Goal: Task Accomplishment & Management: Complete application form

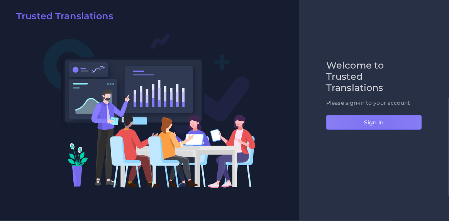
click at [375, 125] on button "Sign in" at bounding box center [374, 122] width 96 height 15
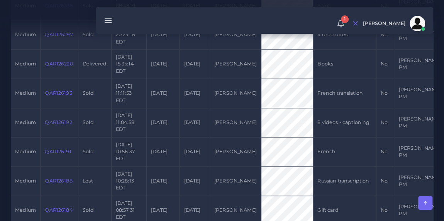
scroll to position [688, 0]
click at [60, 67] on link "QAR126220" at bounding box center [59, 64] width 28 height 6
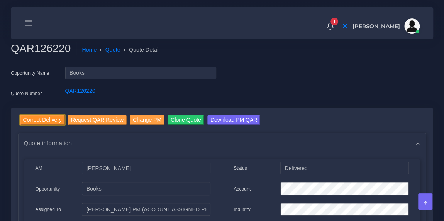
click at [49, 119] on input "Correct Delivery" at bounding box center [42, 120] width 45 height 10
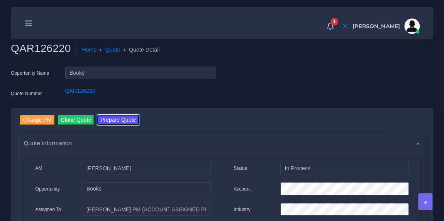
click at [121, 120] on button "Prepare Quote" at bounding box center [118, 120] width 42 height 10
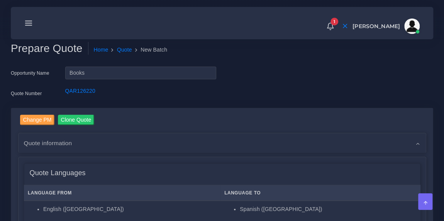
click at [189, 30] on div "1 Notifications 1 New Driver Update: Extra Quality renamed to Quality Changed" at bounding box center [221, 23] width 411 height 27
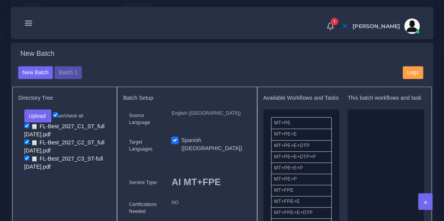
scroll to position [266, 0]
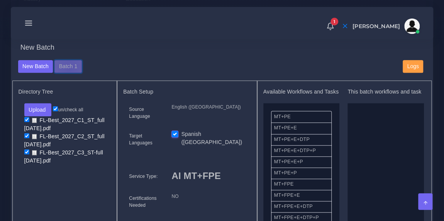
click at [67, 73] on button "Batch 1" at bounding box center [67, 66] width 27 height 13
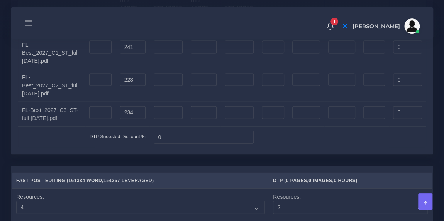
scroll to position [821, 0]
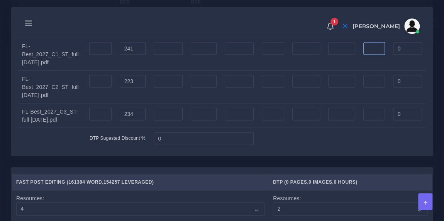
click at [365, 56] on input "number" at bounding box center [374, 48] width 22 height 13
drag, startPoint x: 374, startPoint y: 84, endPoint x: 361, endPoint y: 85, distance: 12.4
click at [363, 56] on input "0.5" at bounding box center [374, 48] width 22 height 13
type input "0.5"
click at [370, 88] on input "number" at bounding box center [374, 81] width 22 height 13
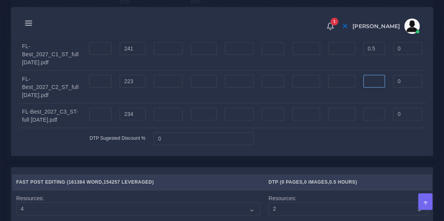
paste input "0.5"
type input "0.5"
click at [368, 121] on input "number" at bounding box center [374, 114] width 22 height 13
paste input "0.5"
type input "0.5"
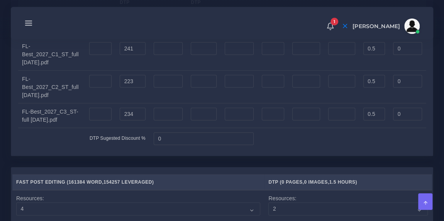
click at [352, 150] on td at bounding box center [341, 138] width 168 height 21
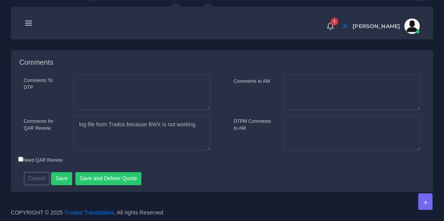
scroll to position [1336, 0]
click at [57, 180] on button "Save" at bounding box center [61, 178] width 21 height 13
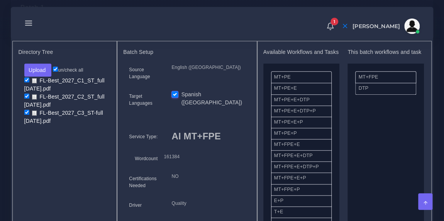
scroll to position [305, 0]
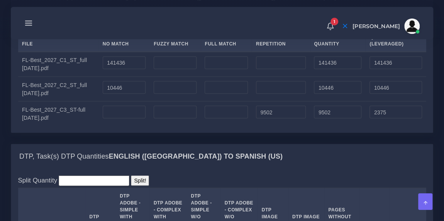
scroll to position [649, 0]
click at [202, 56] on div "Upload WC from MemSource/Trados CSV File No Match Fuzzy Match Full Match Repeti…" at bounding box center [222, 71] width 408 height 110
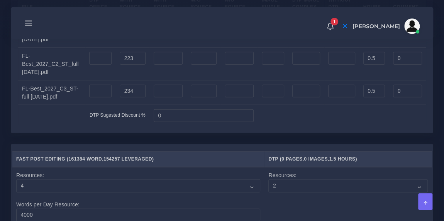
scroll to position [833, 0]
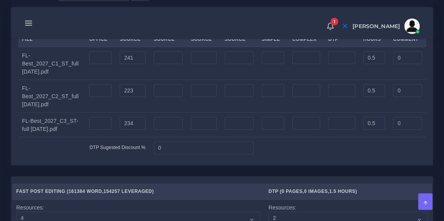
click at [190, 27] on div "1 Notifications 1 New Driver Update: Extra Quality renamed to Quality Changed" at bounding box center [221, 23] width 411 height 27
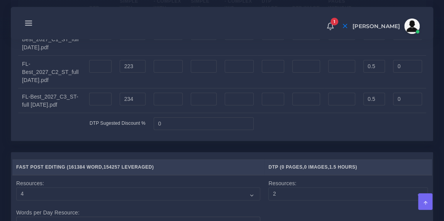
scroll to position [859, 0]
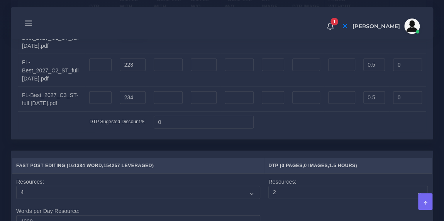
click at [130, 39] on input "241" at bounding box center [133, 32] width 26 height 13
type input "2"
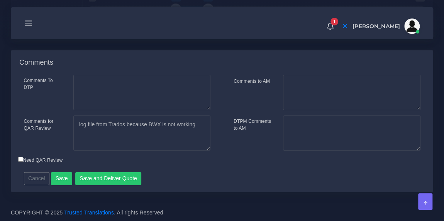
scroll to position [1357, 0]
type input "536"
click at [60, 177] on button "Save" at bounding box center [61, 178] width 21 height 13
click at [196, 126] on textarea "log file from Trados because BWX is not working" at bounding box center [141, 133] width 137 height 35
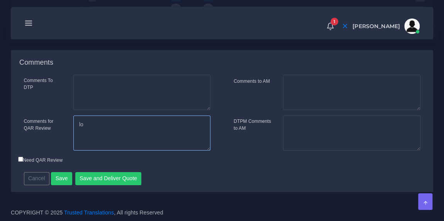
type textarea "l"
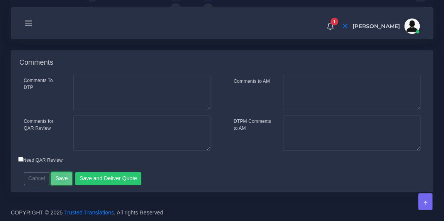
click at [59, 177] on button "Save" at bounding box center [61, 178] width 21 height 13
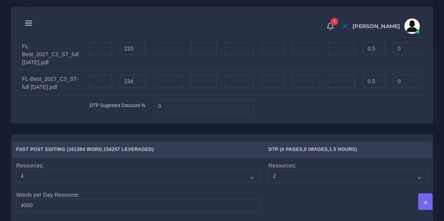
scroll to position [876, 0]
click at [196, 17] on div "1 Notifications 1 New Driver Update: Extra Quality renamed to Quality Changed" at bounding box center [221, 23] width 411 height 27
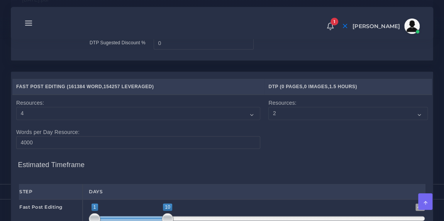
scroll to position [934, 0]
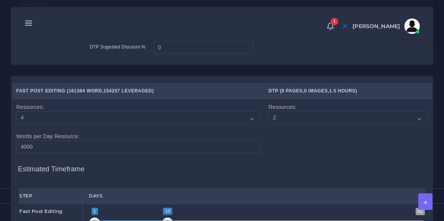
click at [292, 27] on div "1 Notifications 1 New Driver Update: Extra Quality renamed to Quality Changed" at bounding box center [221, 23] width 411 height 27
click at [186, 17] on div "1 Notifications 1 New Driver Update: Extra Quality renamed to Quality Changed" at bounding box center [221, 23] width 411 height 27
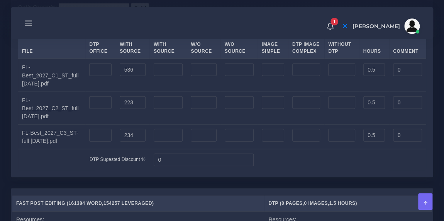
scroll to position [821, 0]
